Goal: Task Accomplishment & Management: Manage account settings

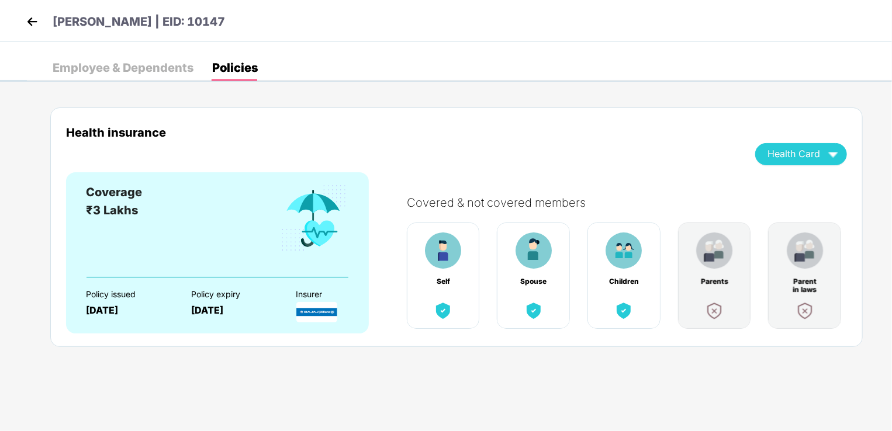
click at [32, 18] on img at bounding box center [32, 22] width 18 height 18
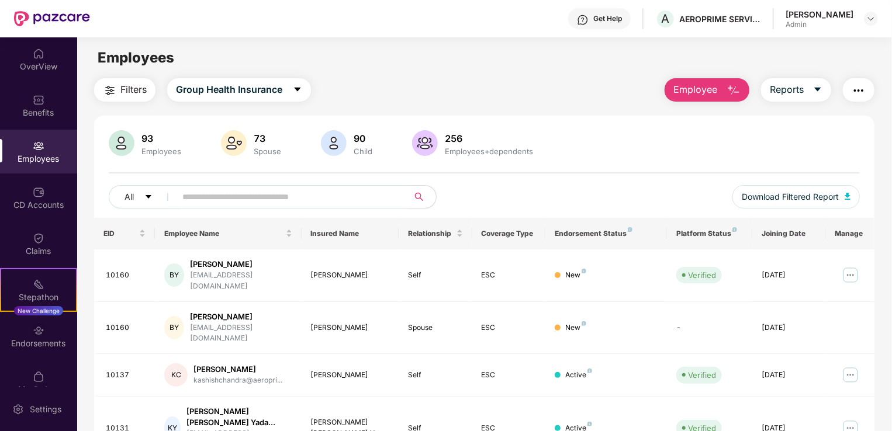
click at [279, 203] on input "text" at bounding box center [287, 197] width 210 height 18
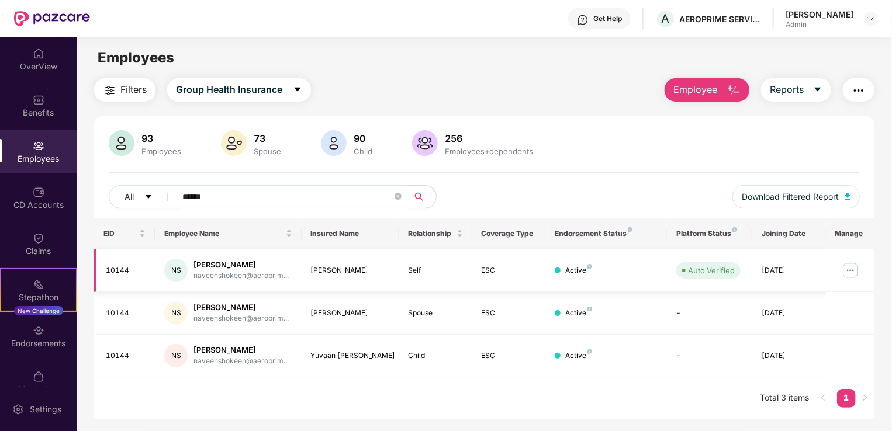
type input "******"
click at [853, 268] on img at bounding box center [850, 270] width 19 height 19
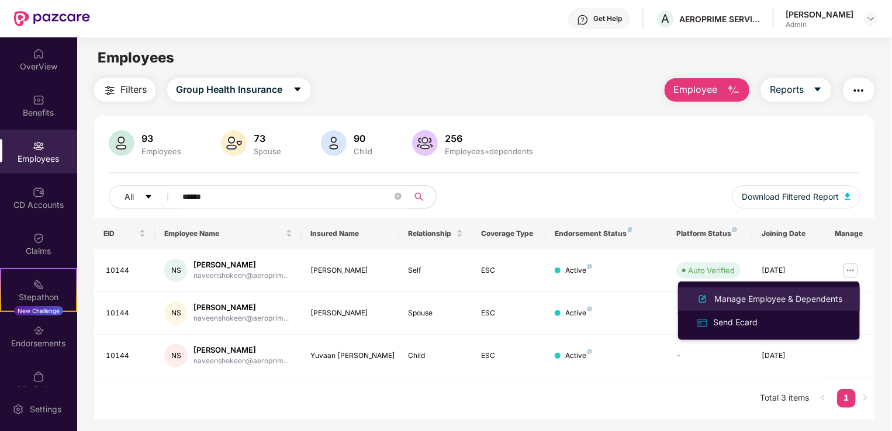
click at [803, 296] on div "Manage Employee & Dependents" at bounding box center [778, 299] width 133 height 13
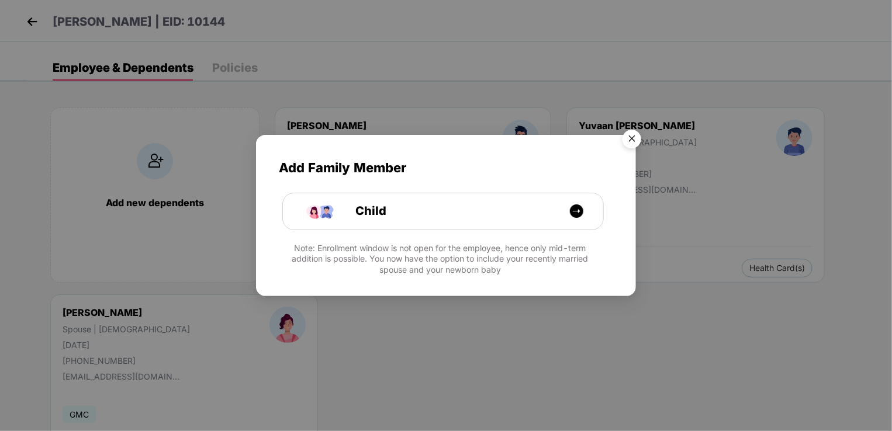
click at [630, 135] on img "Close" at bounding box center [632, 141] width 33 height 33
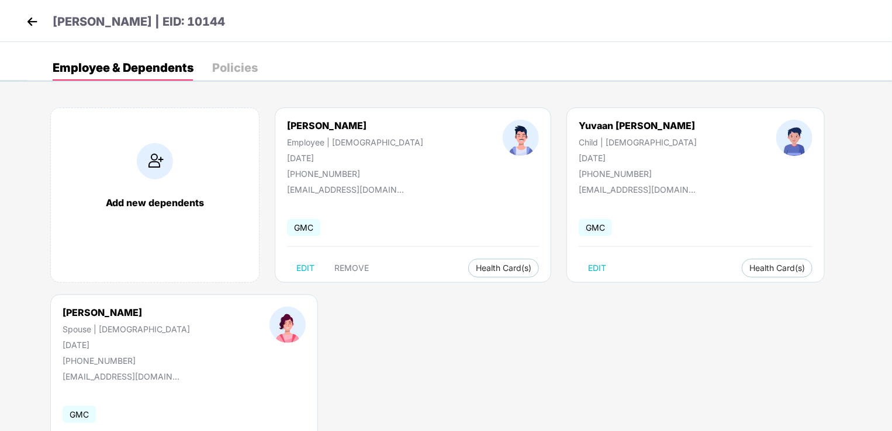
click at [252, 66] on div "Policies" at bounding box center [235, 68] width 46 height 12
